Goal: Task Accomplishment & Management: Manage account settings

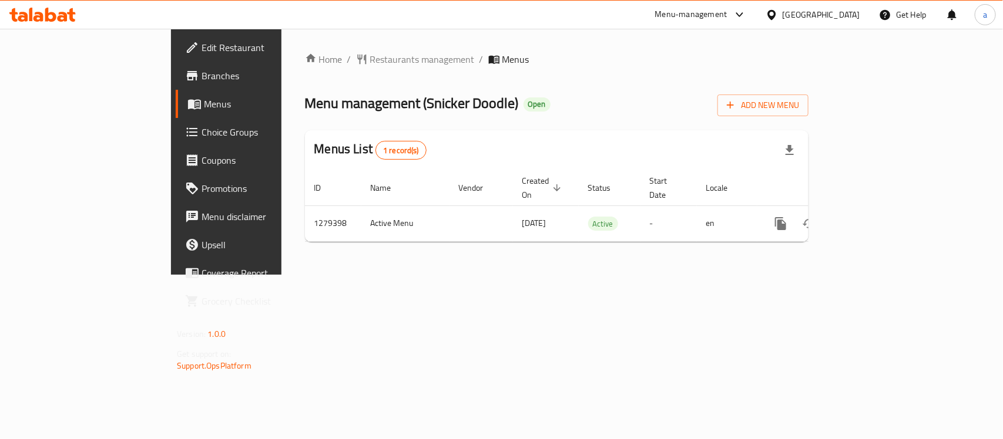
click at [840, 18] on div "United Arab Emirates" at bounding box center [821, 14] width 78 height 13
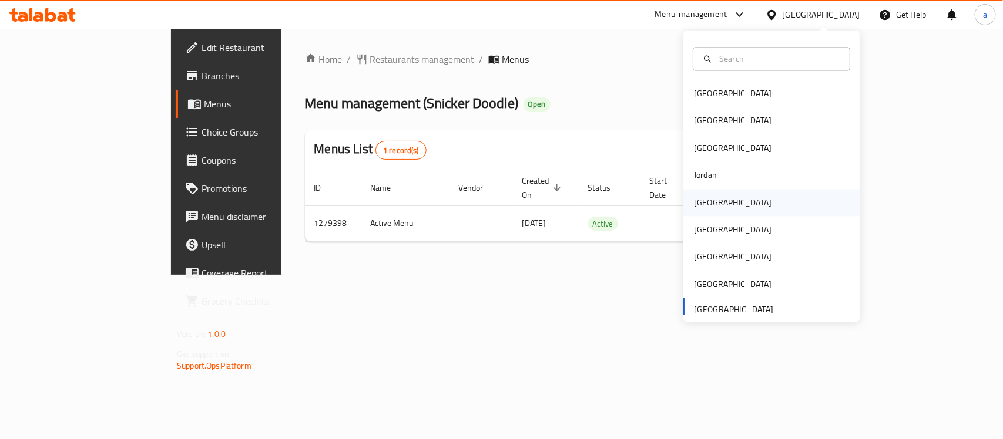
click at [706, 197] on div "[GEOGRAPHIC_DATA]" at bounding box center [733, 202] width 78 height 13
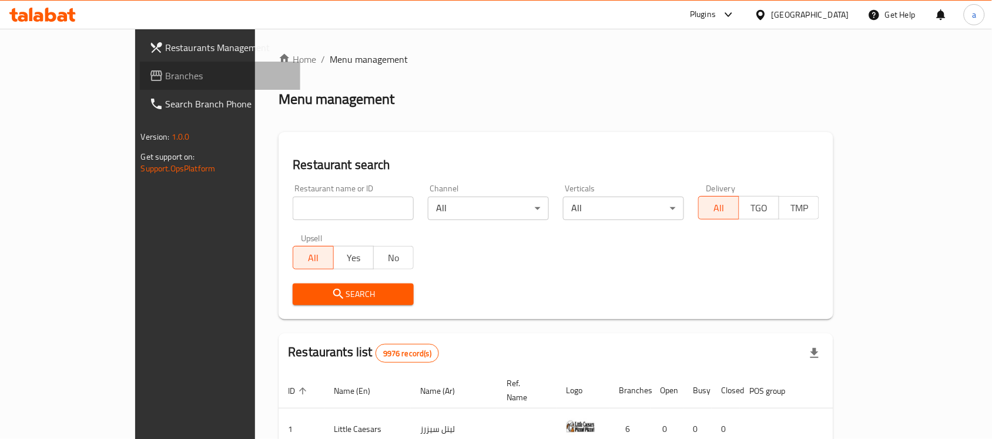
click at [140, 85] on link "Branches" at bounding box center [220, 76] width 161 height 28
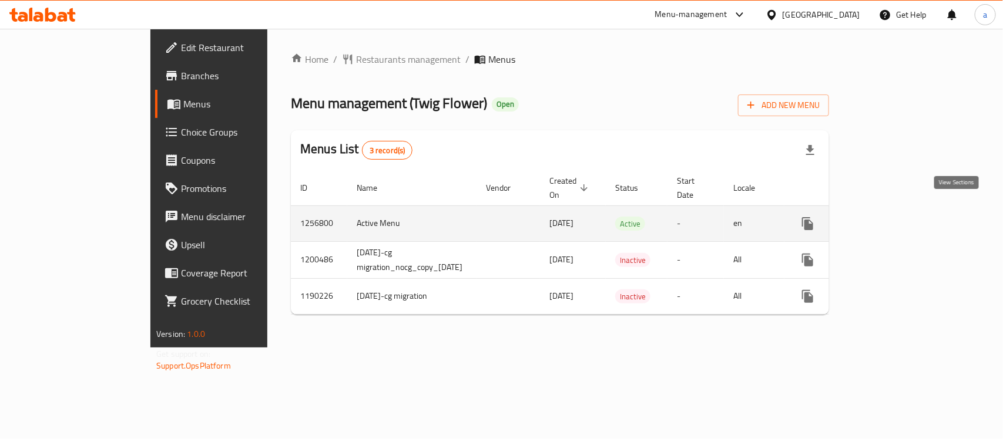
click at [906, 210] on link "enhanced table" at bounding box center [892, 224] width 28 height 28
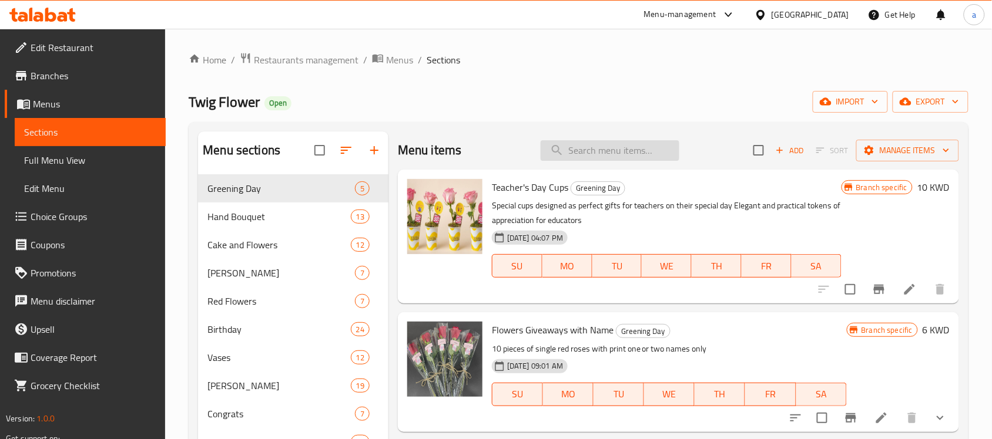
click at [626, 154] on input "search" at bounding box center [609, 150] width 139 height 21
paste input "Baby Roses 3"
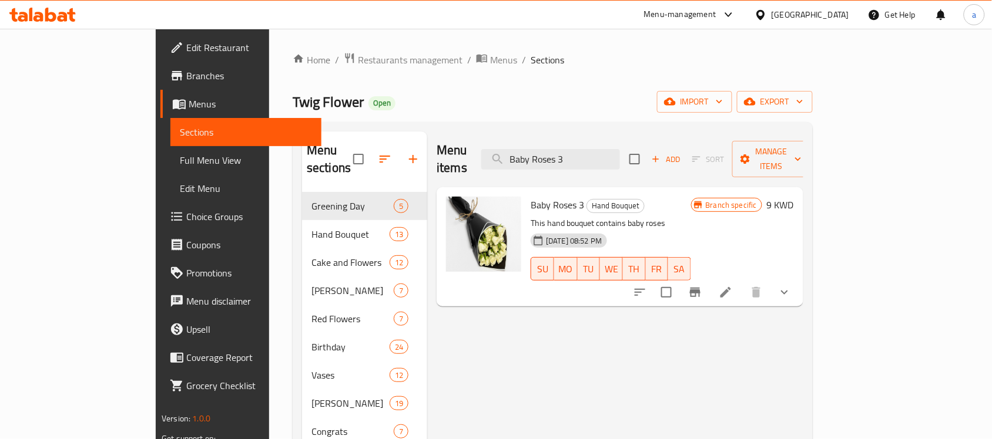
type input "Baby Roses 3"
click at [530, 216] on p "This hand bouquet contains baby roses" at bounding box center [610, 223] width 160 height 15
click at [733, 285] on icon at bounding box center [725, 292] width 14 height 14
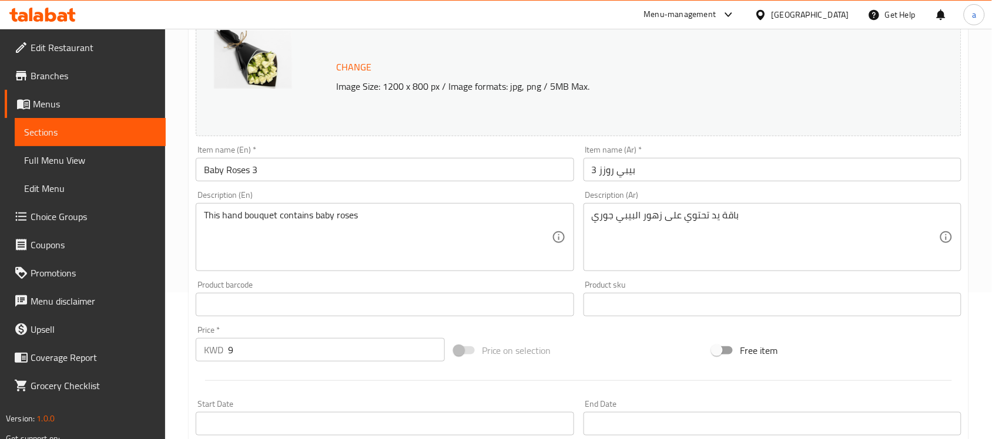
scroll to position [220, 0]
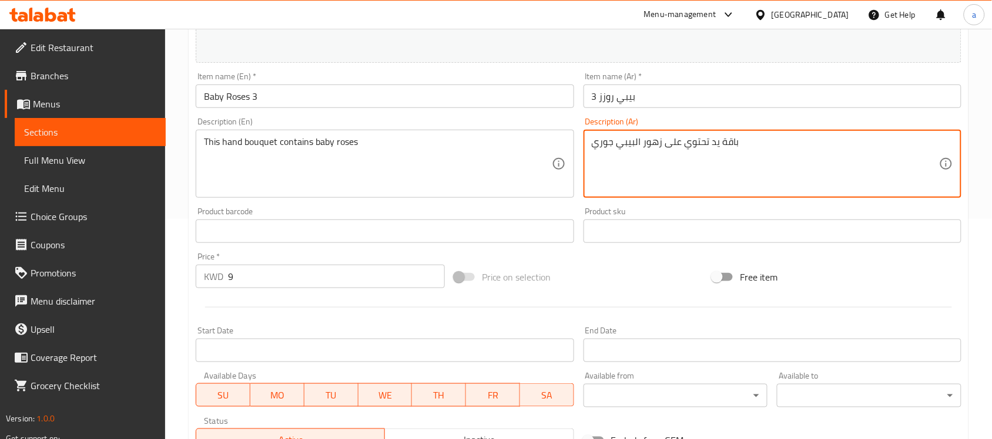
click at [633, 148] on textarea "باقة يد تحتوي على زهور البيبي جوري" at bounding box center [765, 164] width 347 height 56
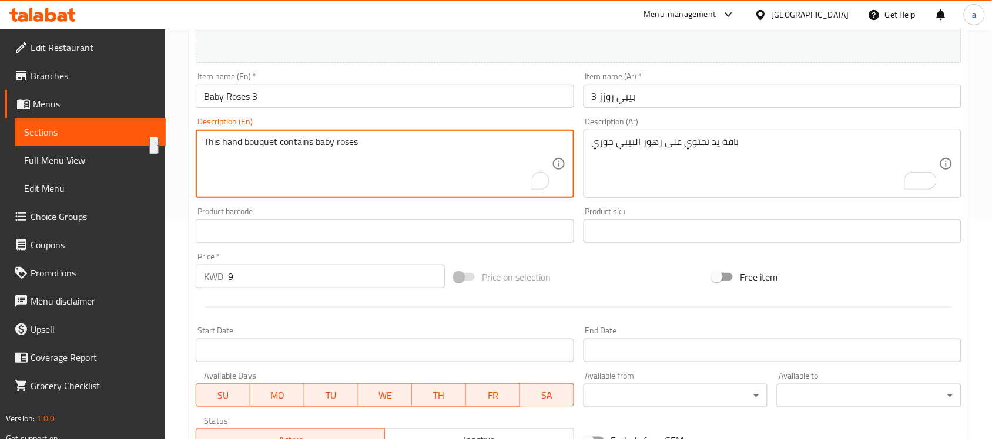
click at [318, 145] on textarea "This hand bouquet contains baby roses" at bounding box center [377, 164] width 347 height 56
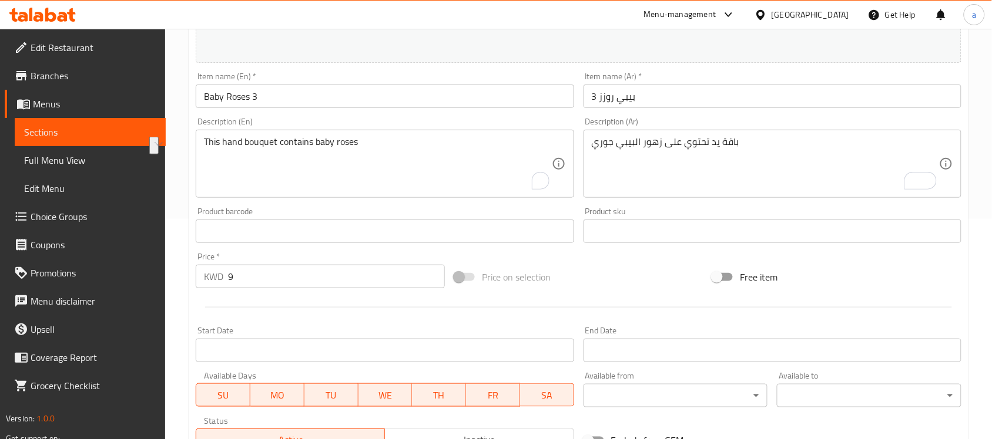
type input "إضافات"
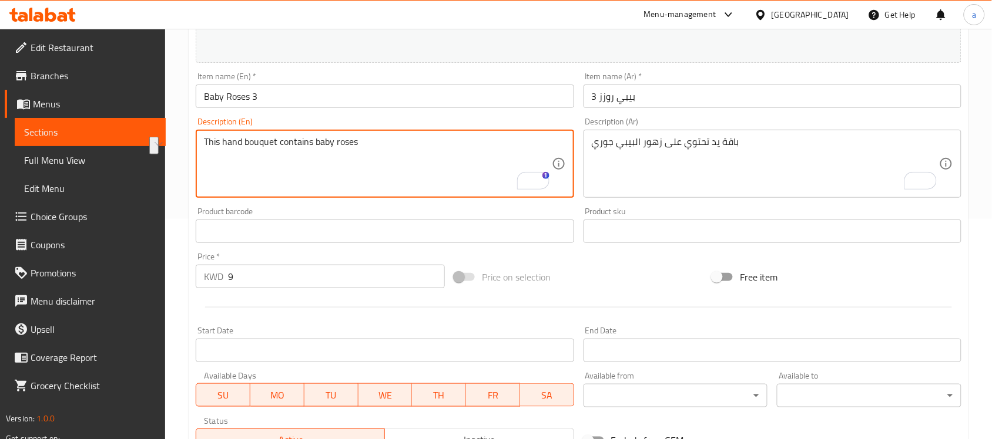
click at [461, 152] on textarea "This hand bouquet contains baby roses" at bounding box center [377, 164] width 347 height 56
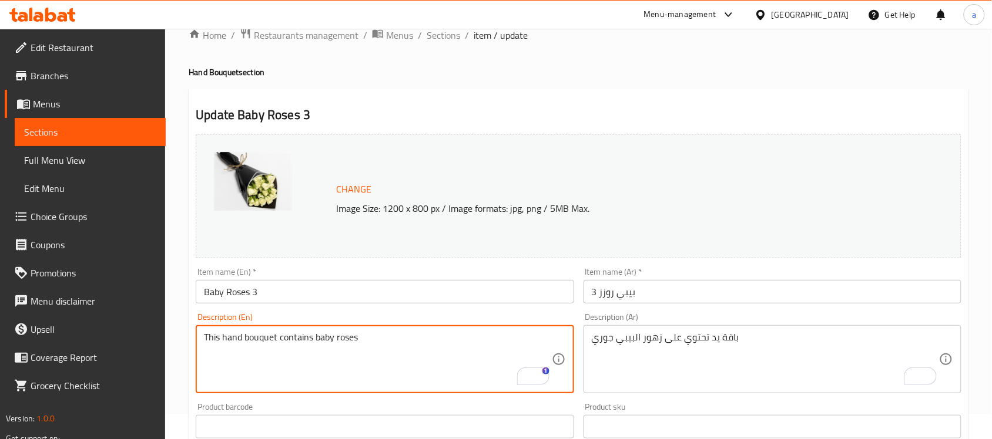
scroll to position [0, 0]
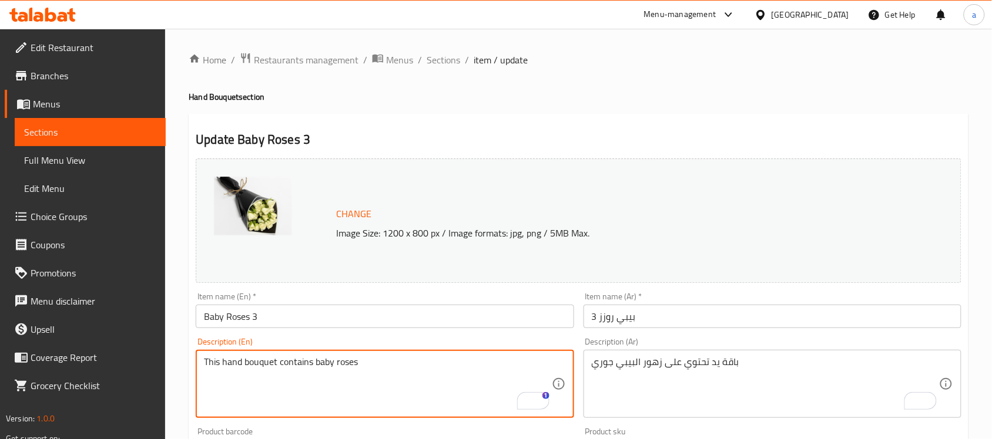
click at [75, 46] on span "Edit Restaurant" at bounding box center [94, 48] width 126 height 14
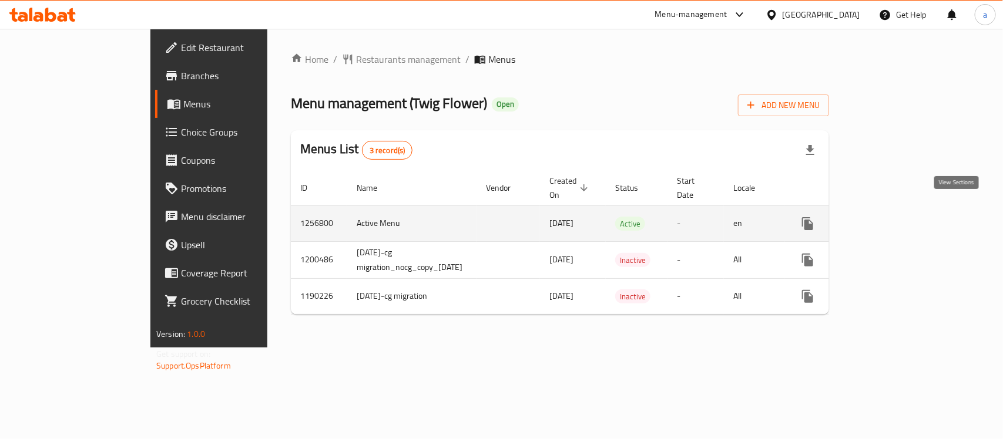
click at [899, 217] on icon "enhanced table" at bounding box center [892, 224] width 14 height 14
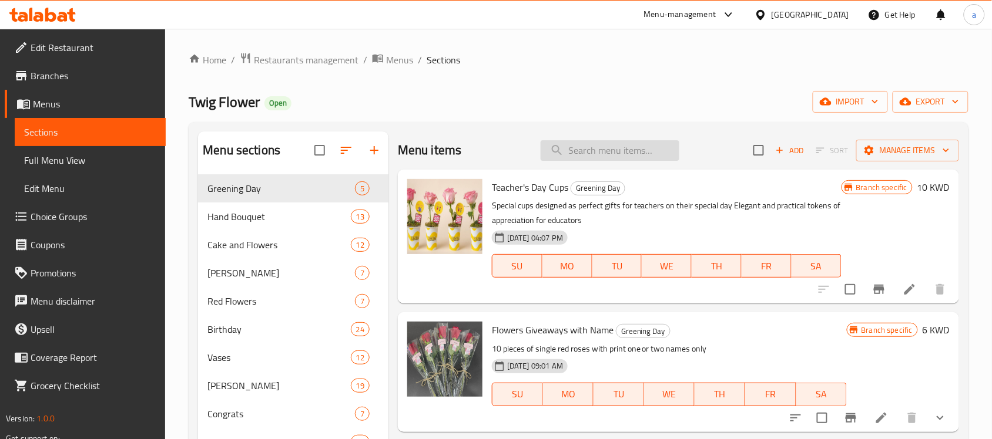
click at [609, 149] on input "search" at bounding box center [609, 150] width 139 height 21
paste input "Baby Roses 3"
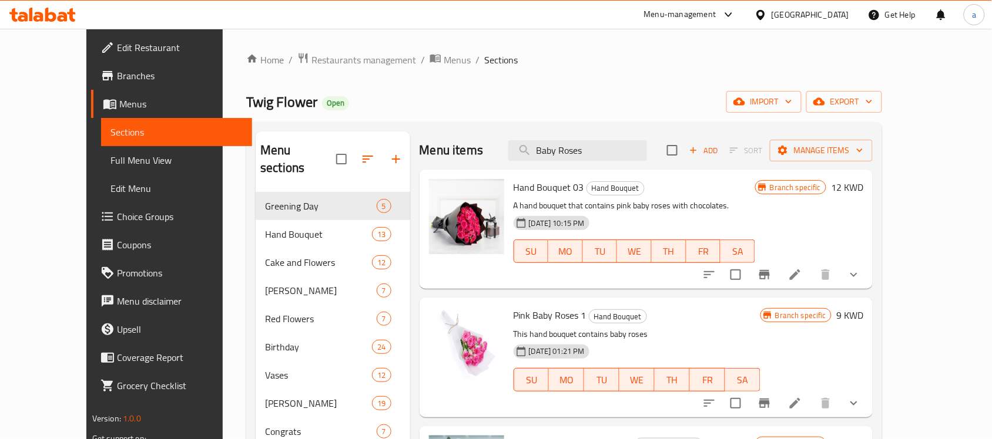
type input "Baby Roses"
click at [37, 14] on icon at bounding box center [38, 17] width 10 height 10
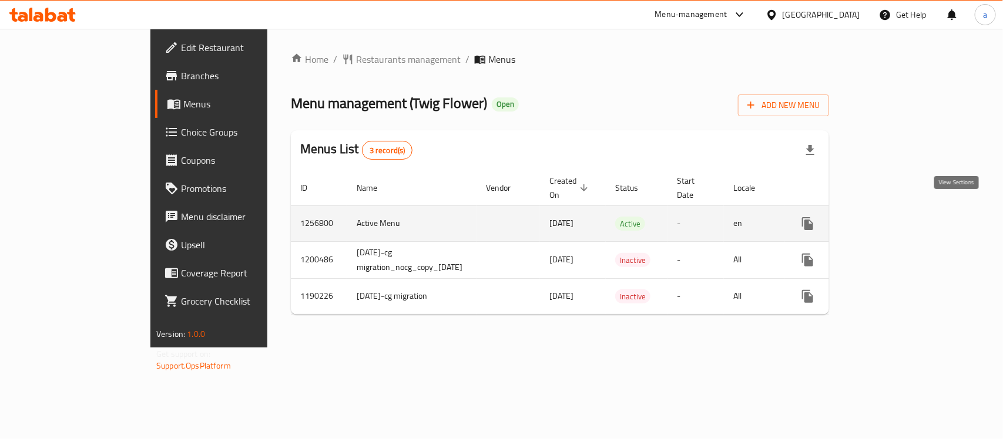
click at [899, 217] on icon "enhanced table" at bounding box center [892, 224] width 14 height 14
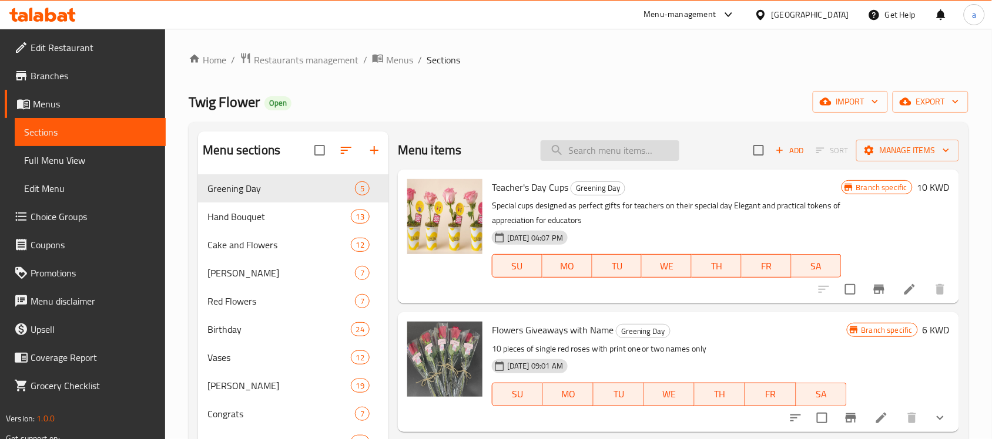
click at [594, 160] on input "search" at bounding box center [609, 150] width 139 height 21
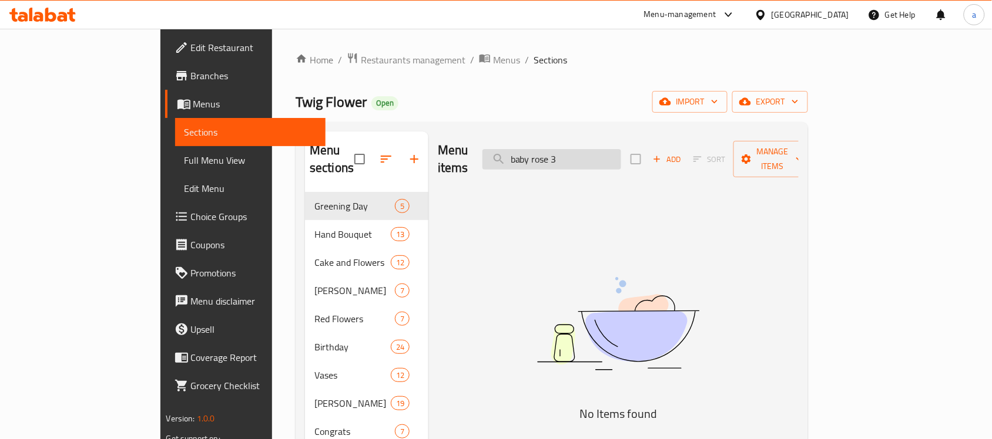
click at [621, 154] on input "baby rose 3" at bounding box center [551, 159] width 139 height 21
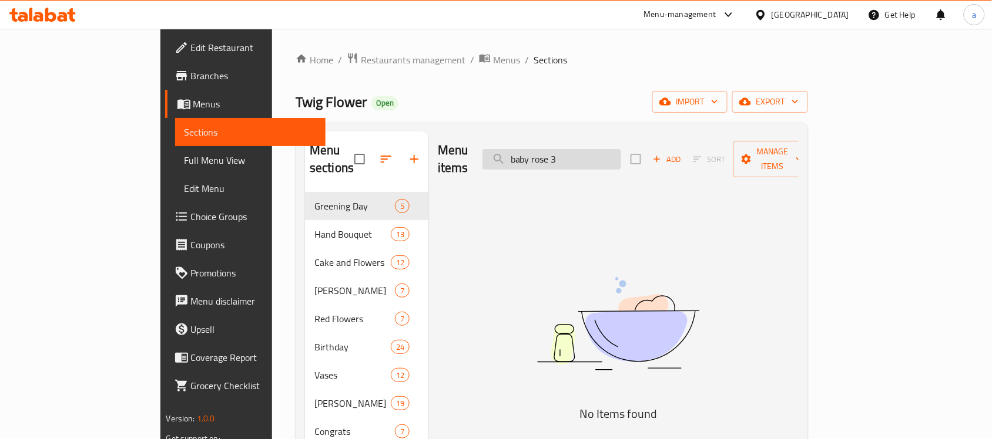
paste input "Baby Roses"
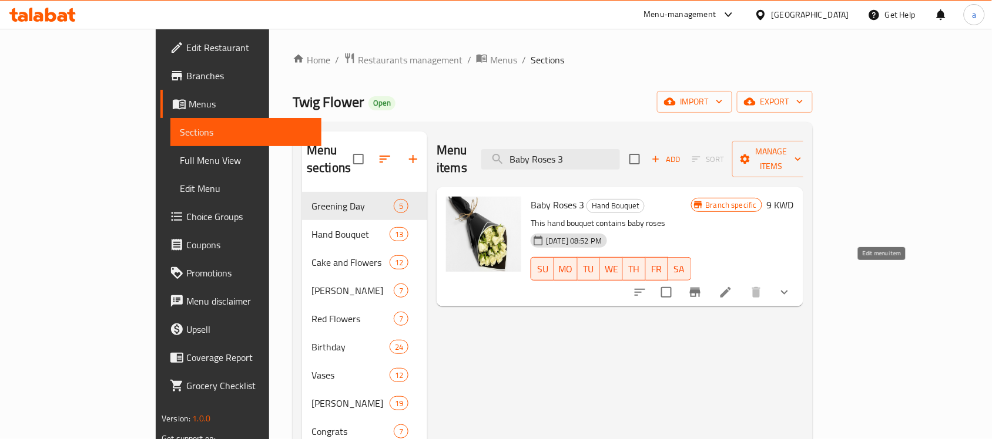
type input "Baby Roses 3"
click at [731, 287] on icon at bounding box center [725, 292] width 11 height 11
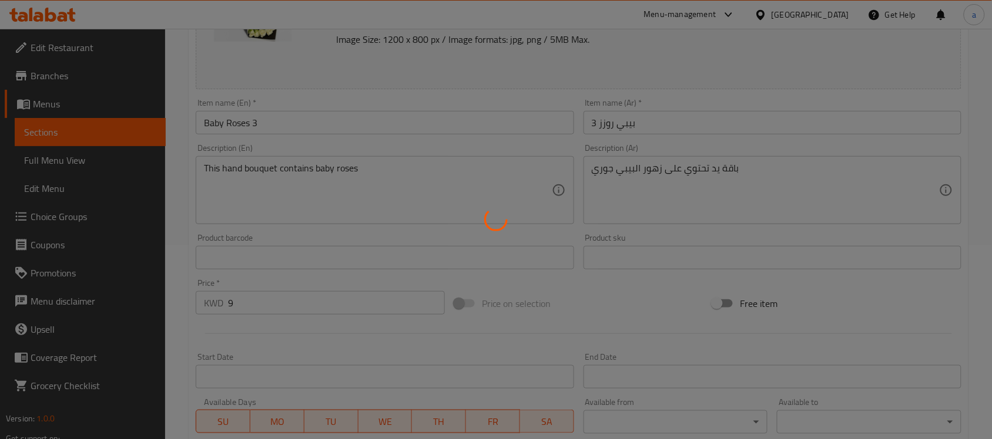
type input "إضافات"
type input "0"
type input "1"
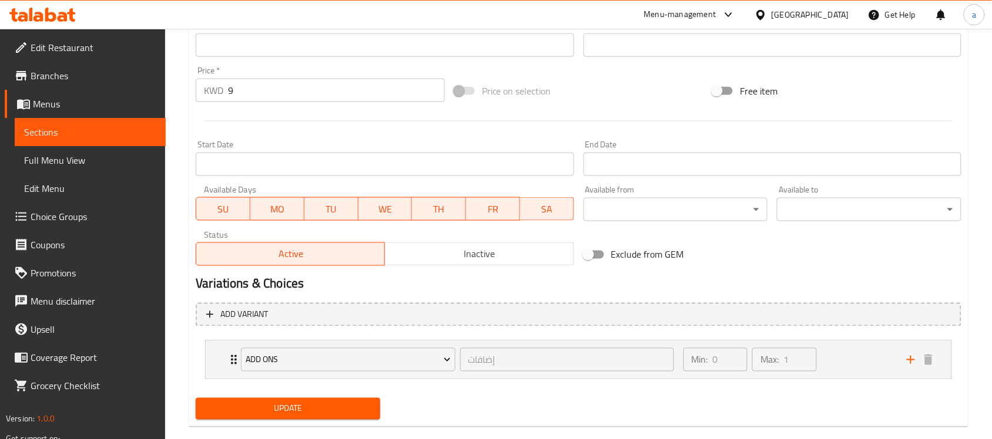
scroll to position [426, 0]
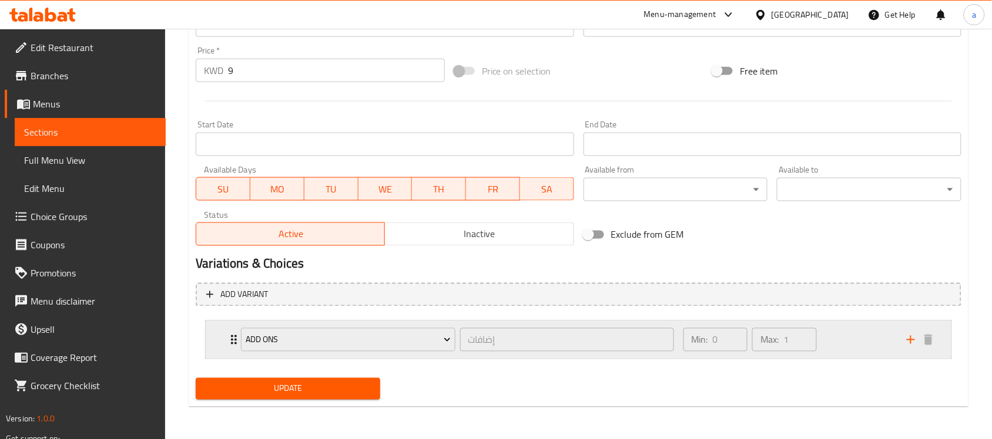
click at [234, 345] on div "Add Ons إضافات ​" at bounding box center [457, 340] width 446 height 38
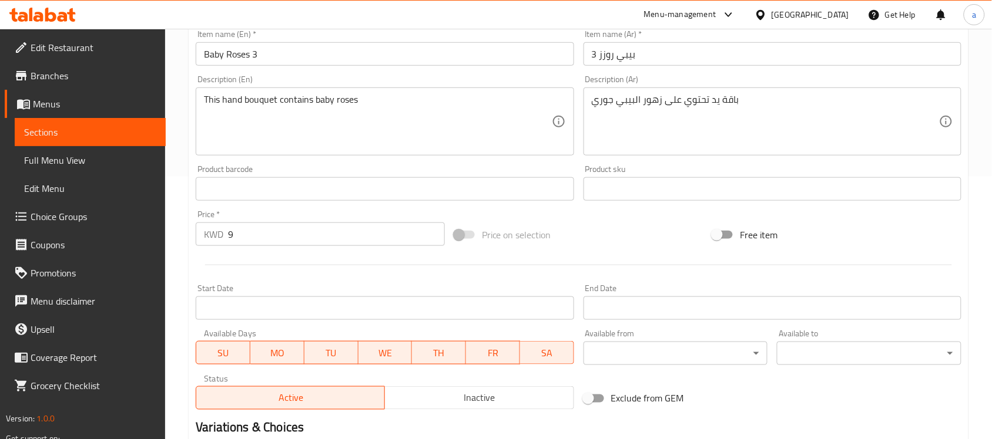
scroll to position [65, 0]
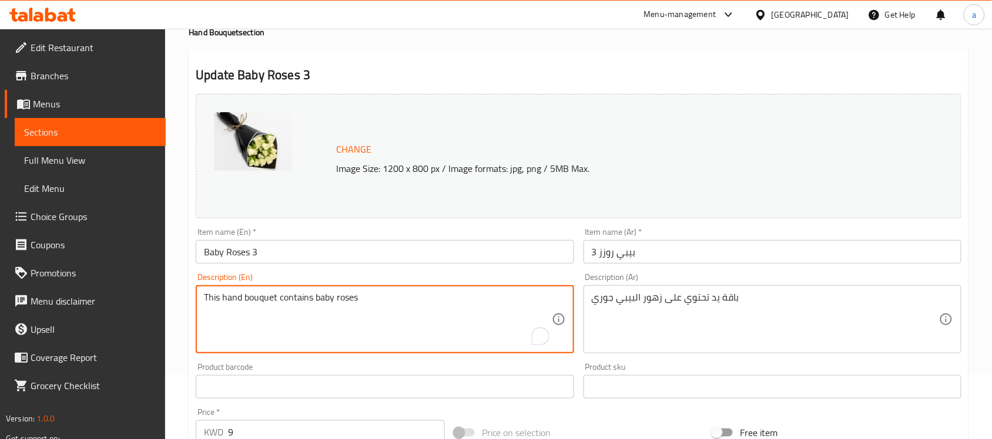
drag, startPoint x: 377, startPoint y: 298, endPoint x: 183, endPoint y: 328, distance: 196.6
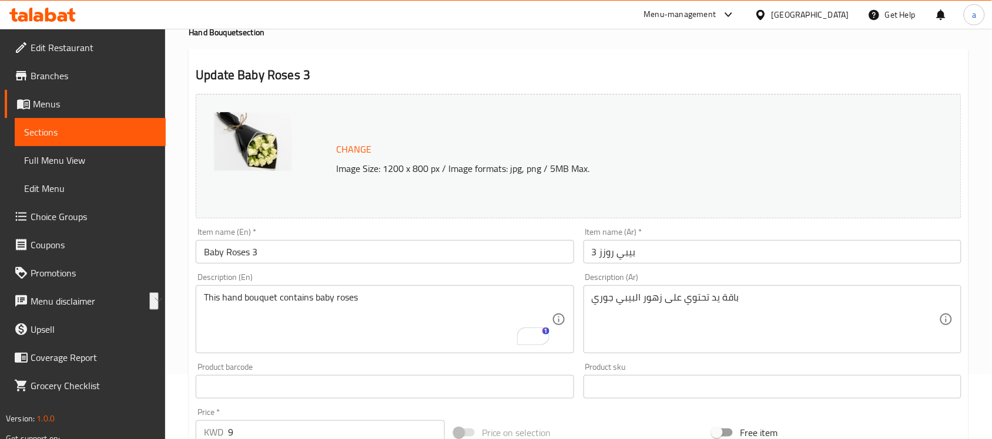
type input "إضافات"
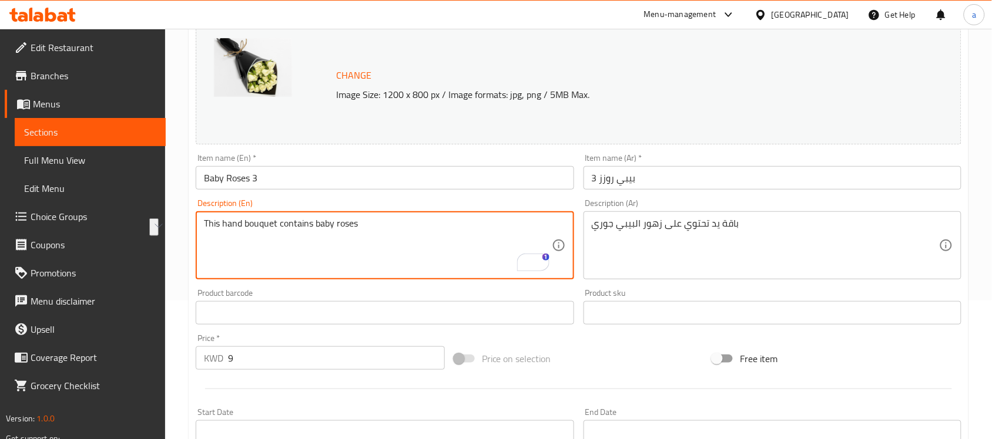
scroll to position [138, 0]
click at [61, 52] on span "Edit Restaurant" at bounding box center [94, 48] width 126 height 14
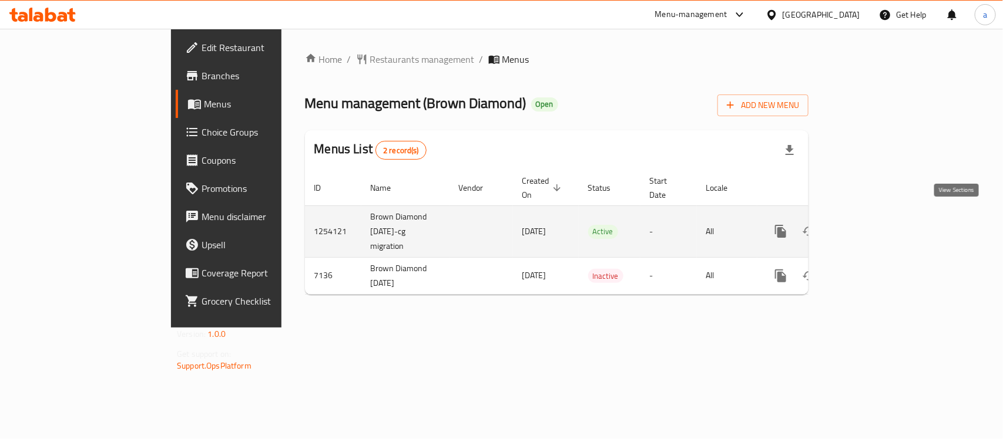
click at [872, 224] on icon "enhanced table" at bounding box center [865, 231] width 14 height 14
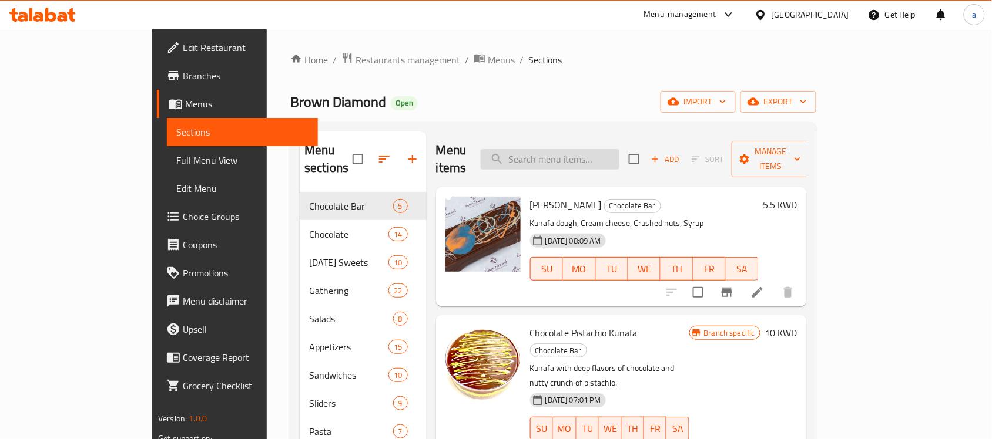
click at [619, 149] on input "search" at bounding box center [550, 159] width 139 height 21
paste input "Penne Rigata Pink Sauce"
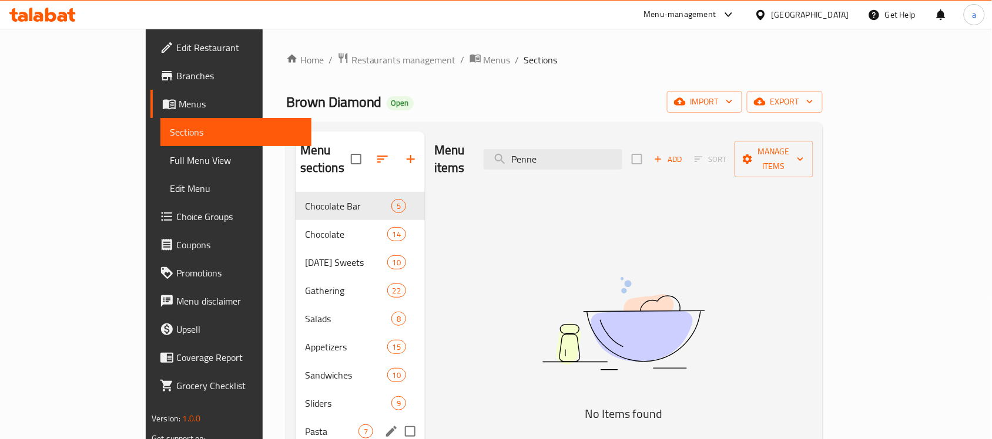
type input "Penne"
click at [295, 418] on div "Pasta 7" at bounding box center [359, 432] width 129 height 28
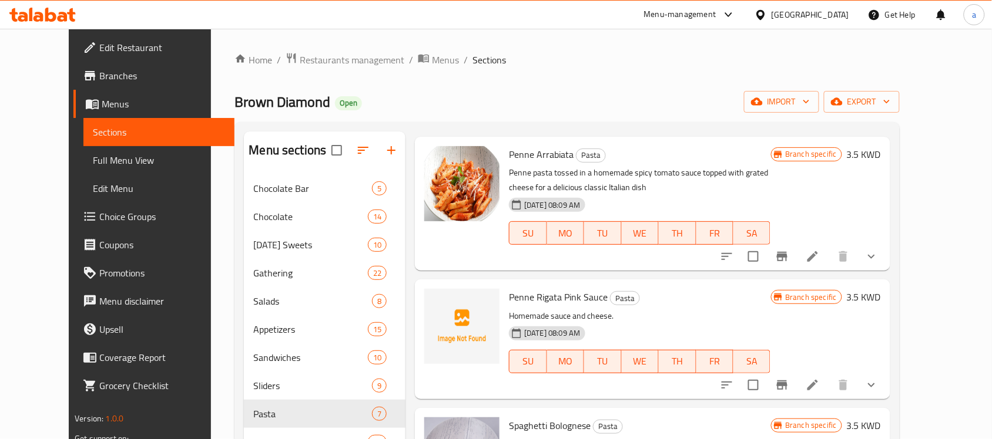
scroll to position [73, 0]
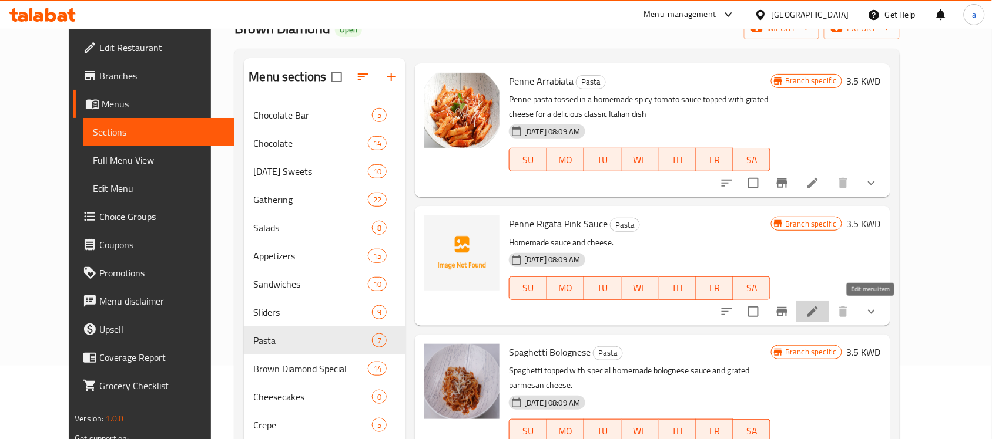
click at [819, 309] on icon at bounding box center [812, 312] width 14 height 14
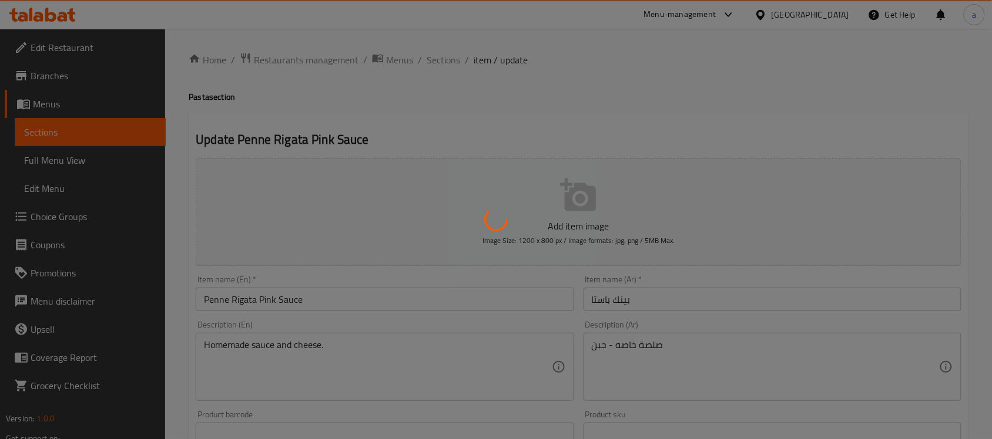
type input "إضافات"
type input "0"
type input "1"
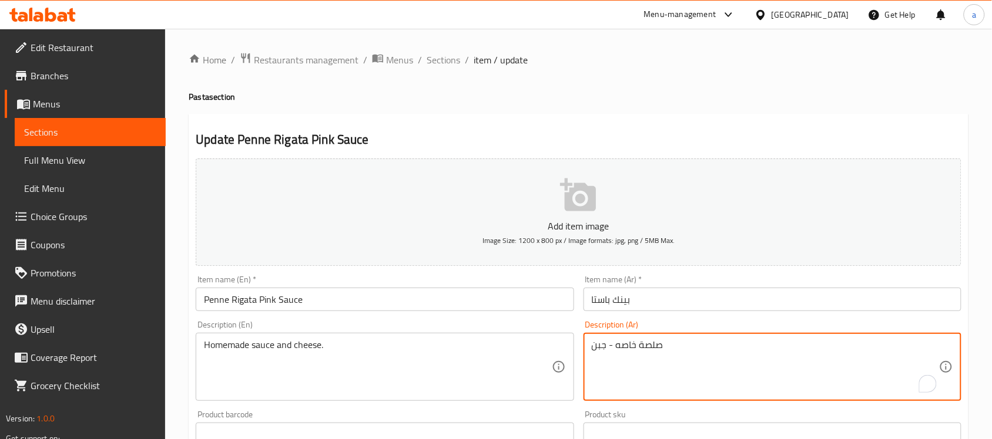
drag, startPoint x: 665, startPoint y: 350, endPoint x: 582, endPoint y: 359, distance: 83.3
